Goal: Find specific page/section: Find specific page/section

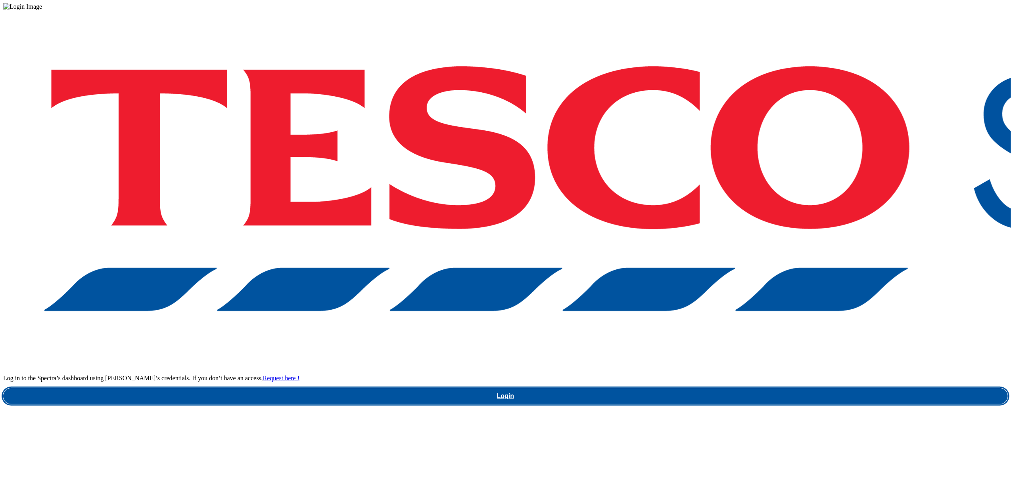
click at [693, 389] on link "Login" at bounding box center [505, 397] width 1004 height 16
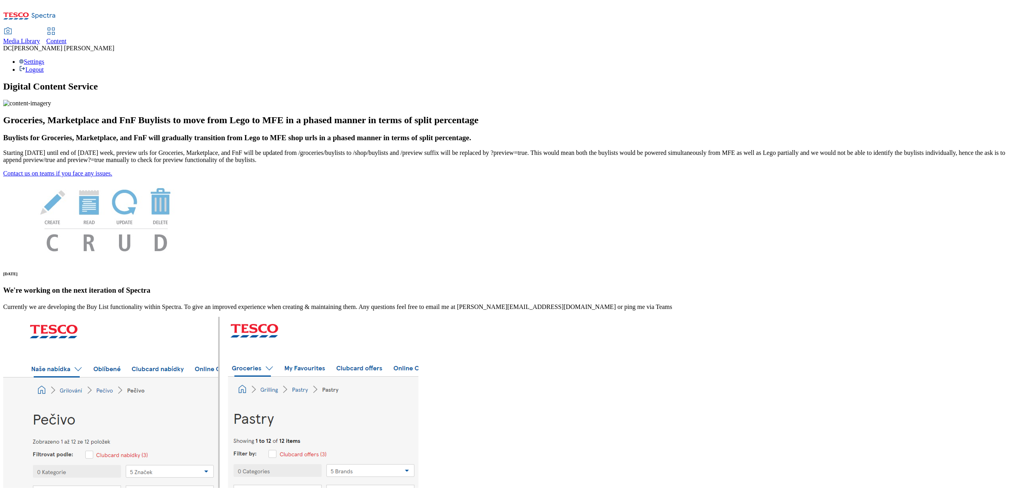
click at [40, 38] on span "Media Library" at bounding box center [21, 41] width 37 height 7
select select "flare-fnf-stores"
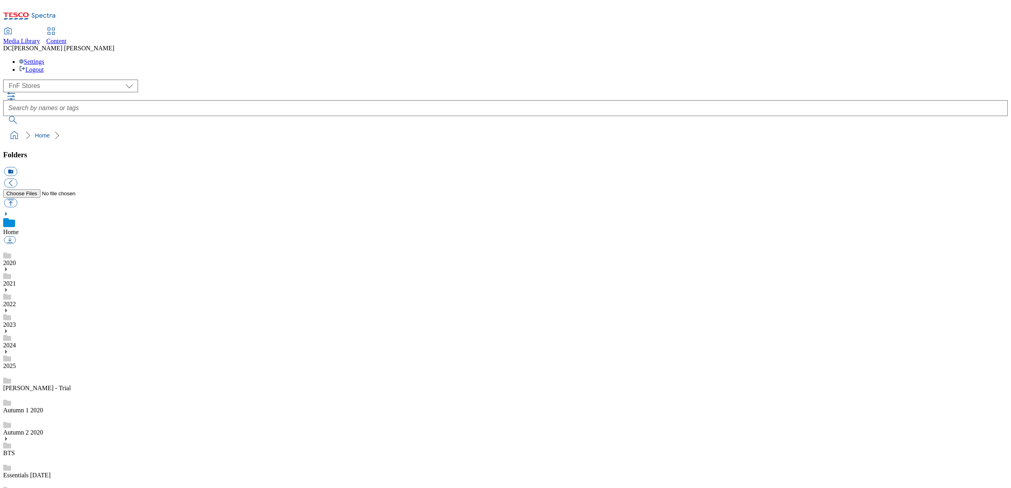
scroll to position [0, 0]
click at [70, 80] on select "Dotcom UK FnF Stores GHS Marketing UK GHS Product UK Realfood" at bounding box center [70, 86] width 135 height 13
select select "flare-homepage"
click at [6, 80] on select "Dotcom UK FnF Stores GHS Marketing UK GHS Product UK Realfood" at bounding box center [70, 86] width 135 height 13
click at [23, 258] on link "1_BAU" at bounding box center [13, 261] width 20 height 7
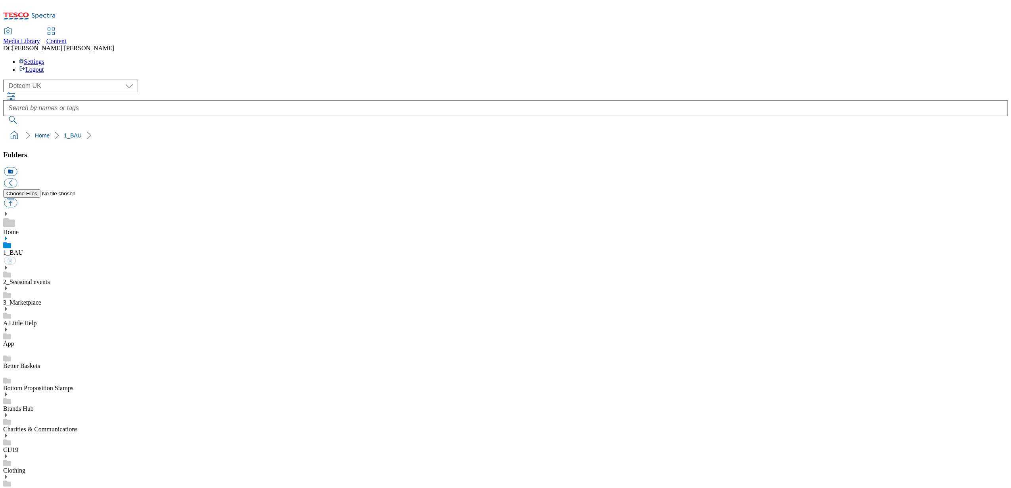
click at [9, 236] on icon at bounding box center [6, 239] width 6 height 6
click at [9, 287] on icon at bounding box center [6, 290] width 6 height 6
click at [9, 452] on icon at bounding box center [6, 455] width 6 height 6
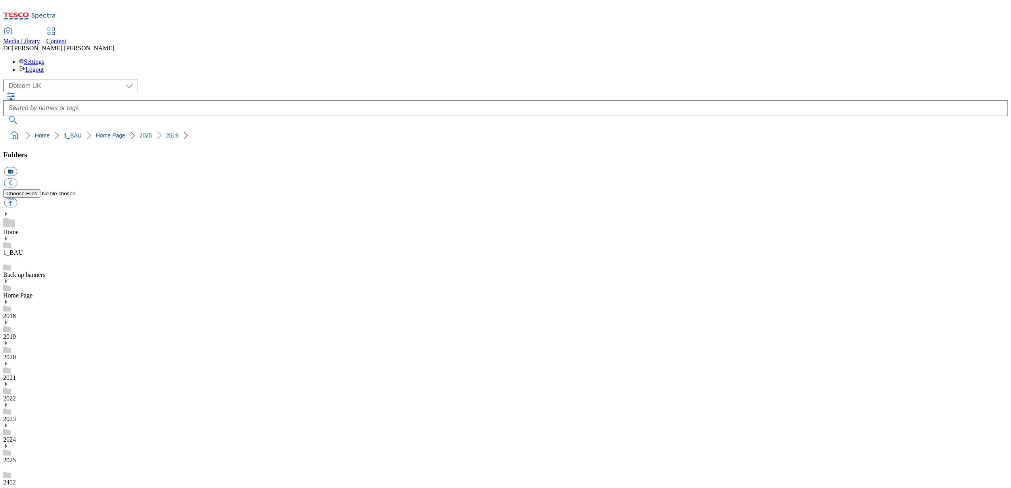
scroll to position [85, 0]
